Goal: Find specific page/section: Find specific page/section

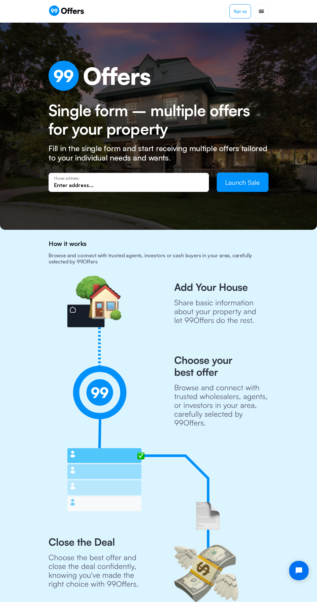
click at [116, 182] on input "text" at bounding box center [128, 185] width 149 height 7
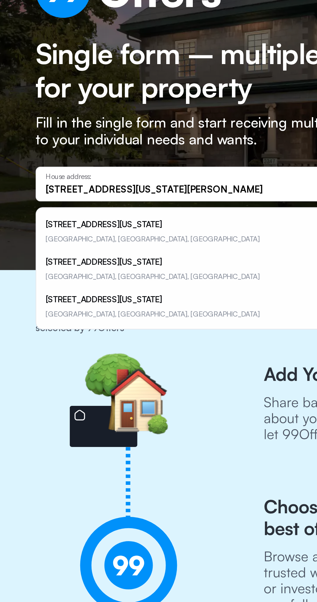
click at [64, 209] on li "[STREET_ADDRESS][US_STATE]" at bounding box center [158, 208] width 214 height 21
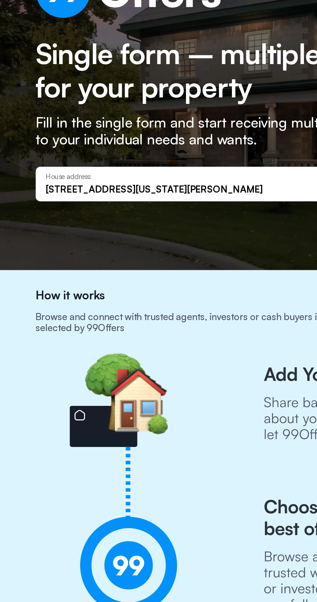
type input "[STREET_ADDRESS][US_STATE]"
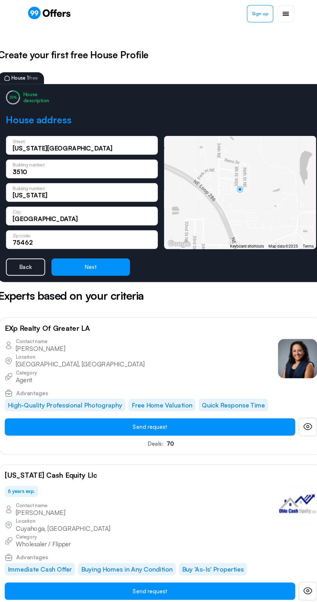
click at [106, 217] on button "Next" at bounding box center [100, 220] width 65 height 14
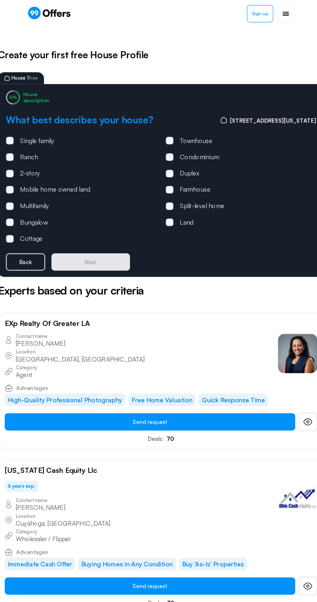
click at [34, 115] on span at bounding box center [34, 116] width 6 height 6
click at [0, 0] on input "Single family" at bounding box center [0, 0] width 0 height 0
click at [108, 218] on button "Next" at bounding box center [100, 216] width 65 height 14
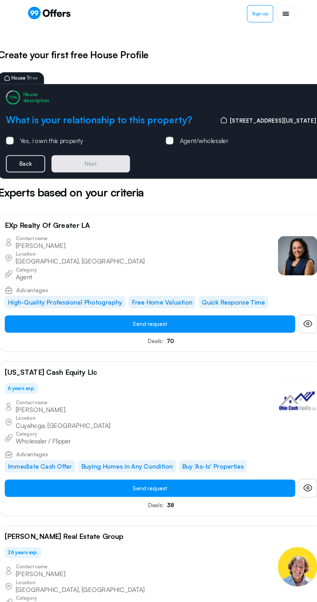
click at [35, 114] on span at bounding box center [34, 116] width 6 height 6
click at [0, 0] on input "Yes, i own this property" at bounding box center [0, 0] width 0 height 0
click at [108, 139] on button "Next" at bounding box center [100, 135] width 65 height 14
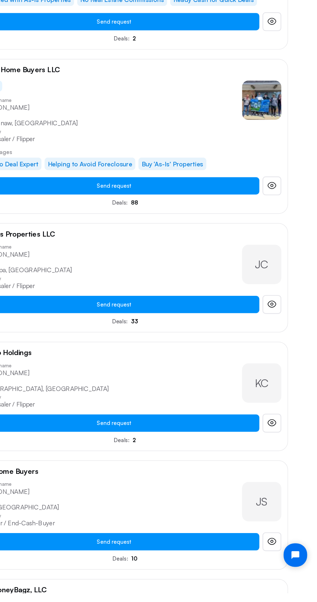
scroll to position [3493, 0]
click at [287, 454] on link at bounding box center [280, 462] width 16 height 16
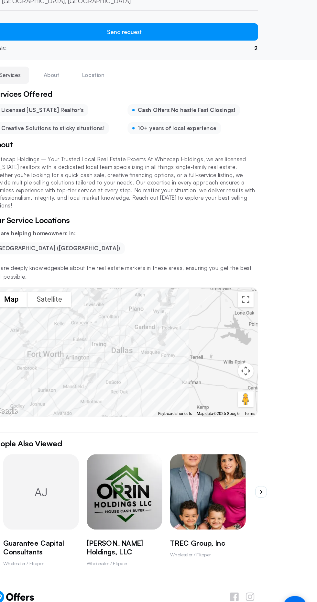
scroll to position [25, 0]
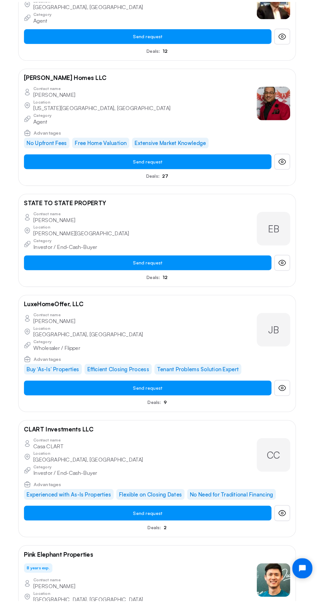
scroll to position [10931, 0]
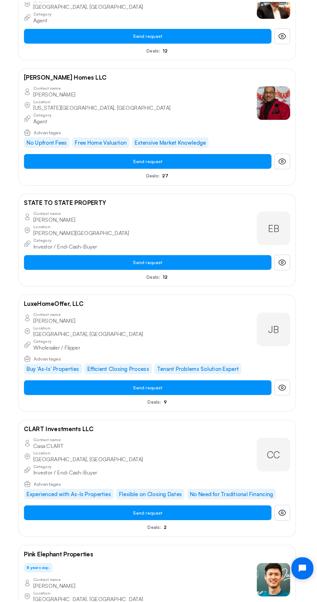
click at [302, 567] on icon "Open chat widget" at bounding box center [306, 568] width 10 height 10
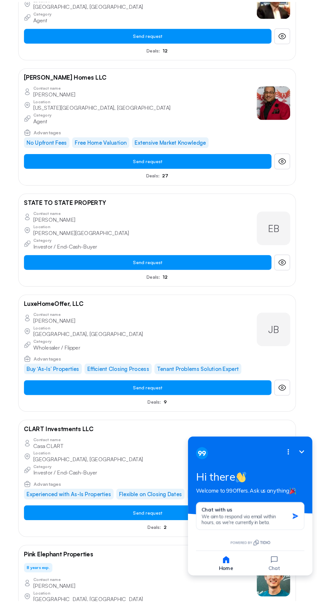
click at [210, 447] on div "Contact name Casa CLART Location [GEOGRAPHIC_DATA], [GEOGRAPHIC_DATA] Category …" at bounding box center [159, 462] width 258 height 36
click at [299, 447] on icon "Minimize" at bounding box center [298, 451] width 8 height 8
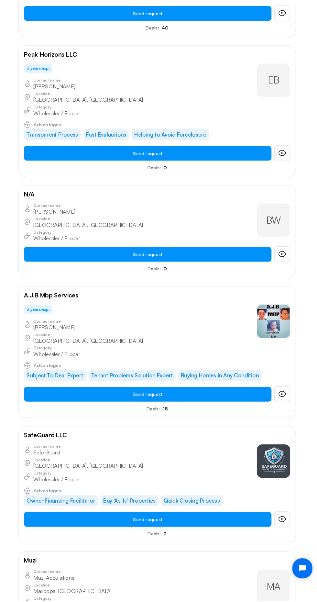
scroll to position [12532, 0]
